Goal: Task Accomplishment & Management: Use online tool/utility

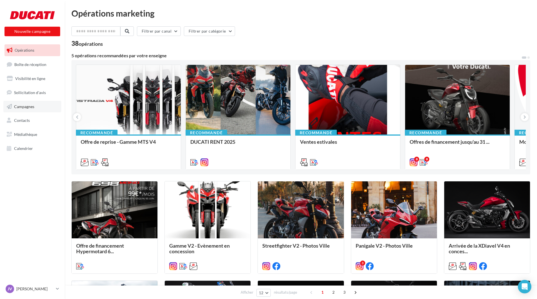
click at [21, 108] on span "Campagnes" at bounding box center [24, 106] width 20 height 5
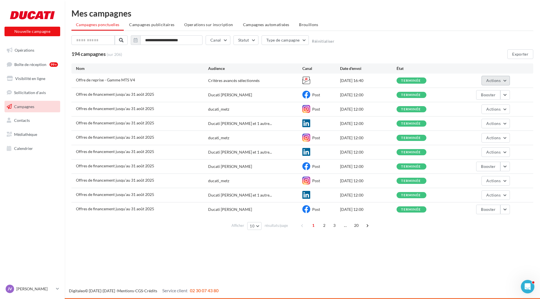
click at [505, 80] on button "Actions" at bounding box center [495, 81] width 28 height 10
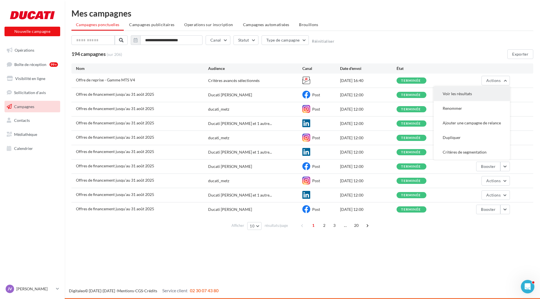
click at [475, 93] on button "Voir les résultats" at bounding box center [471, 94] width 76 height 15
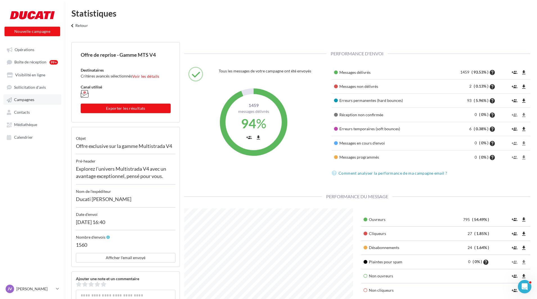
click at [28, 97] on link "Campagnes" at bounding box center [32, 99] width 58 height 10
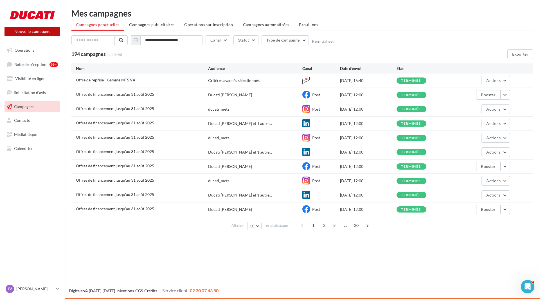
click at [35, 29] on button "Nouvelle campagne" at bounding box center [32, 32] width 56 height 10
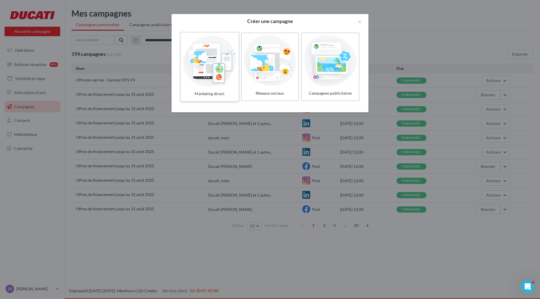
click at [216, 71] on div at bounding box center [209, 61] width 53 height 52
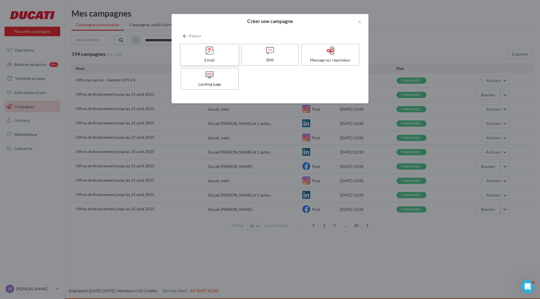
click at [212, 57] on label "Email" at bounding box center [209, 55] width 59 height 22
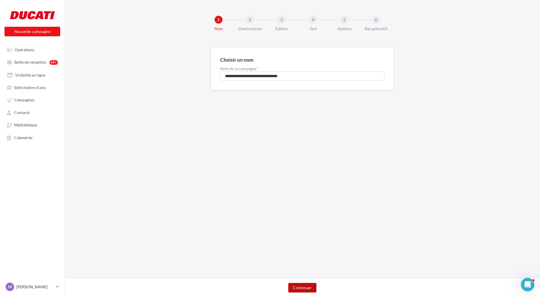
click at [308, 287] on button "Continuer" at bounding box center [302, 288] width 28 height 10
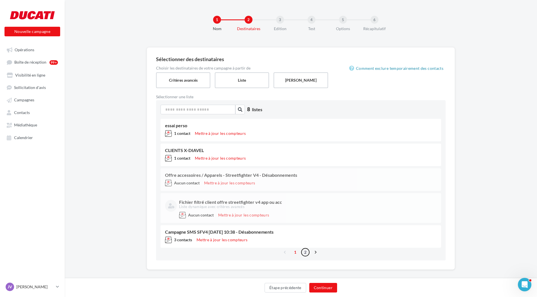
click at [306, 254] on link "2" at bounding box center [305, 251] width 9 height 9
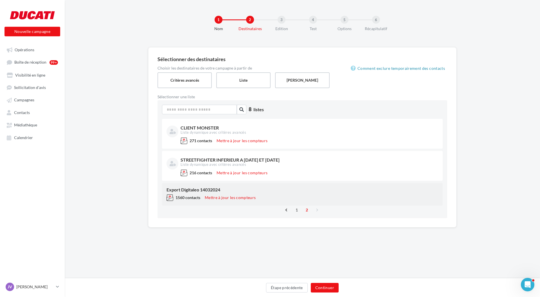
click at [200, 195] on span "1560 contacts" at bounding box center [187, 197] width 25 height 5
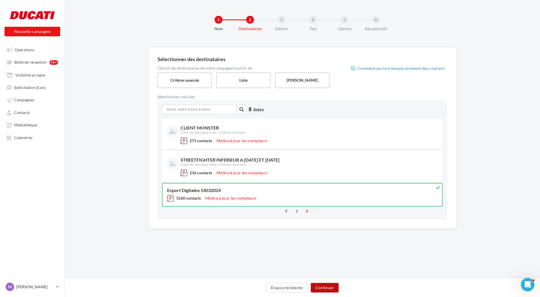
click at [327, 286] on button "Continuer" at bounding box center [325, 288] width 28 height 10
